Goal: Navigation & Orientation: Go to known website

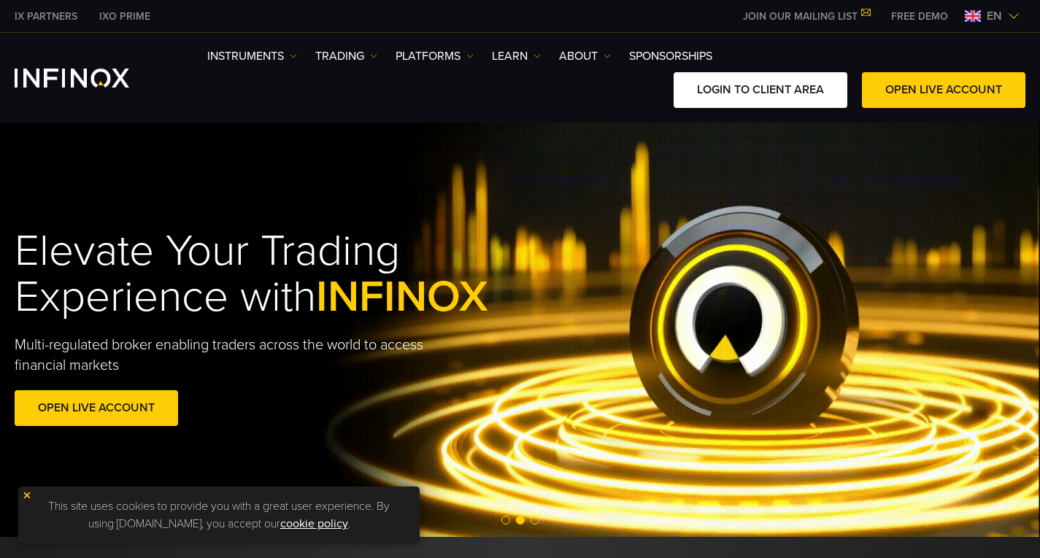
click at [786, 85] on link "LOGIN TO CLIENT AREA" at bounding box center [761, 90] width 174 height 36
